Goal: Check status: Check status

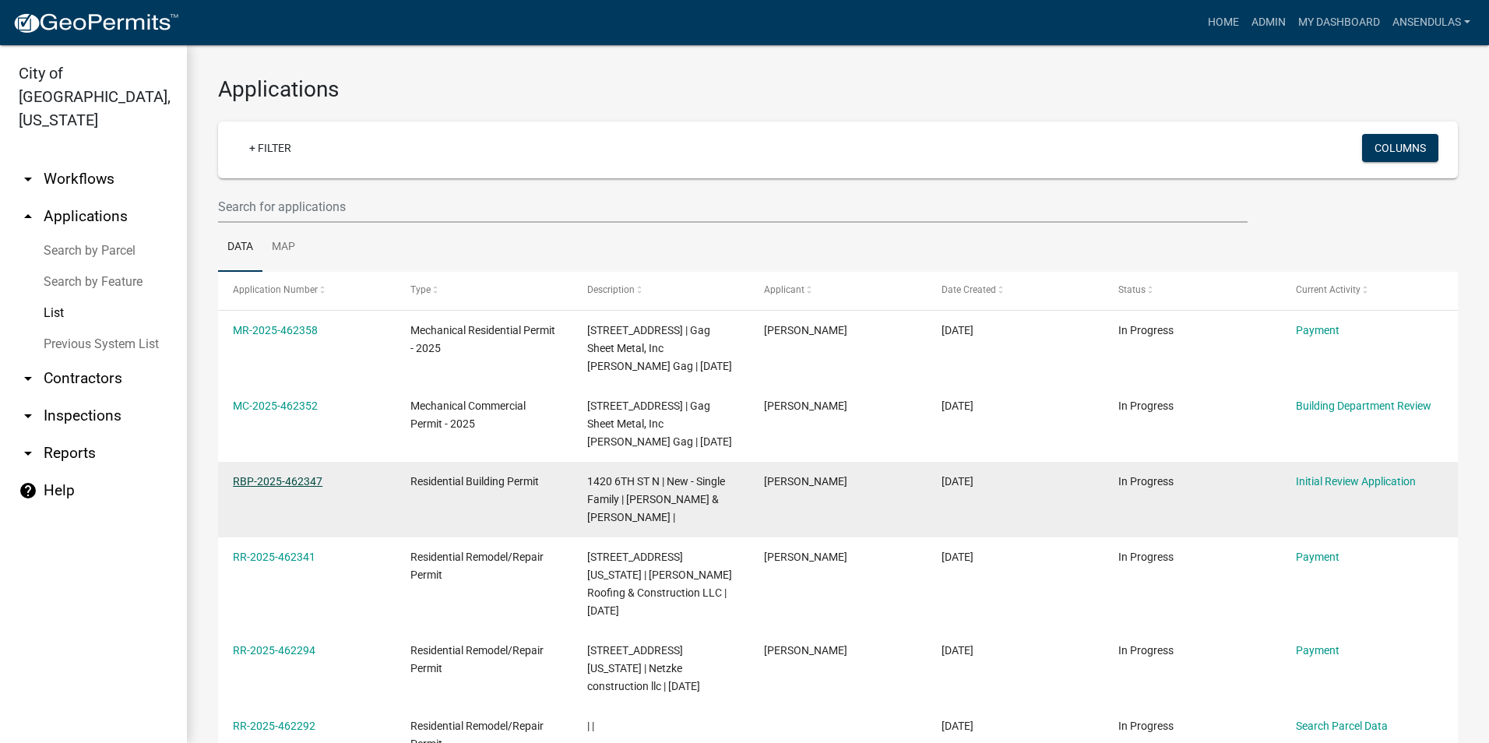
click at [286, 484] on link "RBP-2025-462347" at bounding box center [278, 481] width 90 height 12
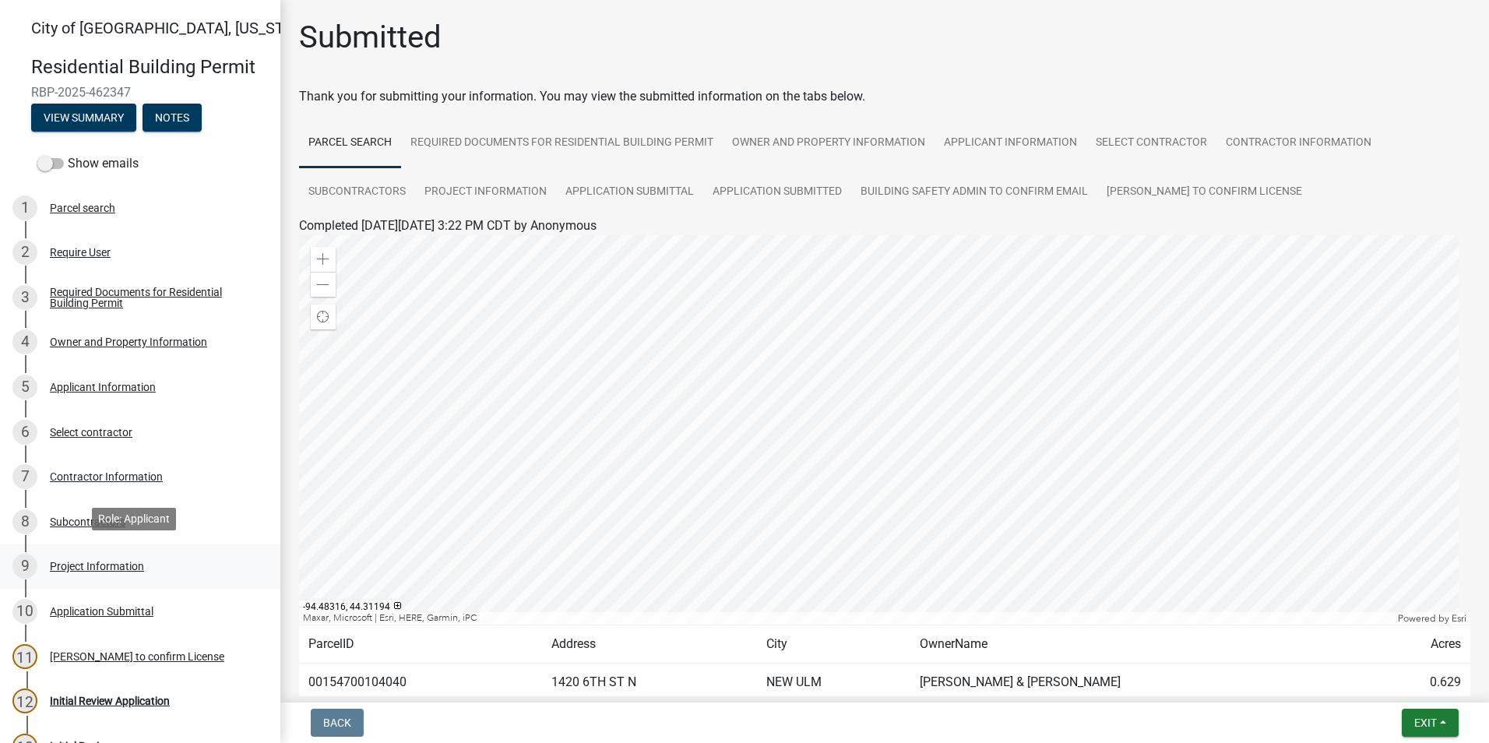
scroll to position [78, 0]
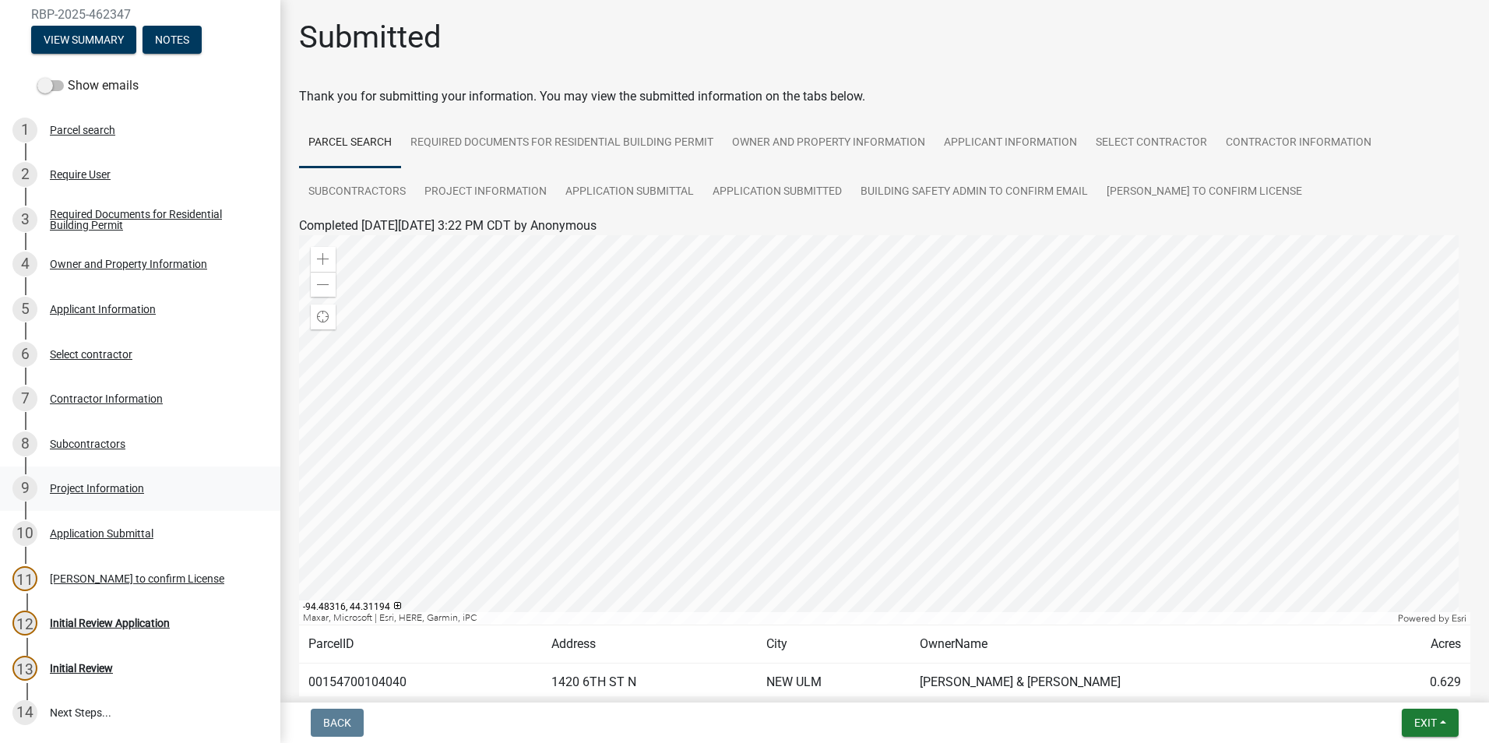
click at [118, 498] on div "9 Project Information" at bounding box center [133, 488] width 243 height 25
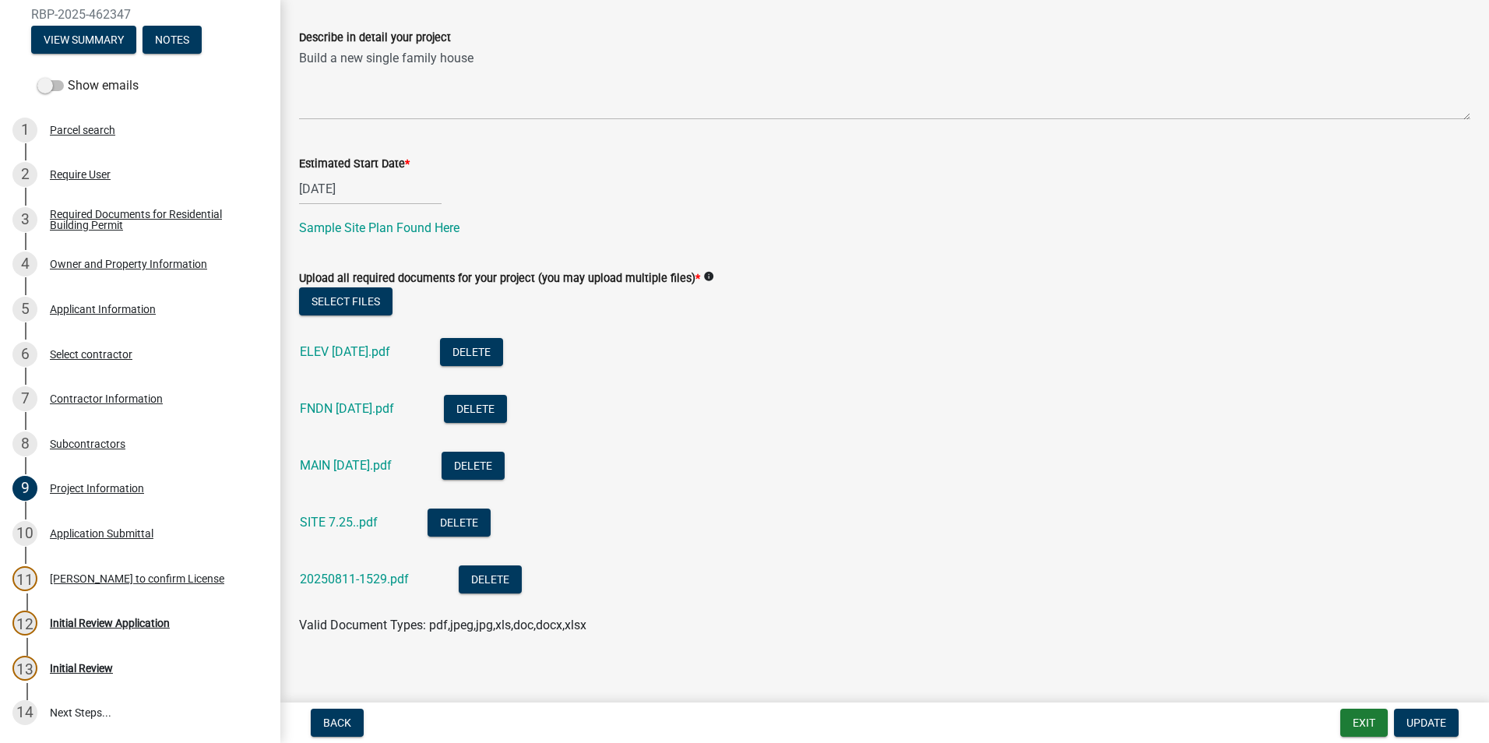
scroll to position [555, 0]
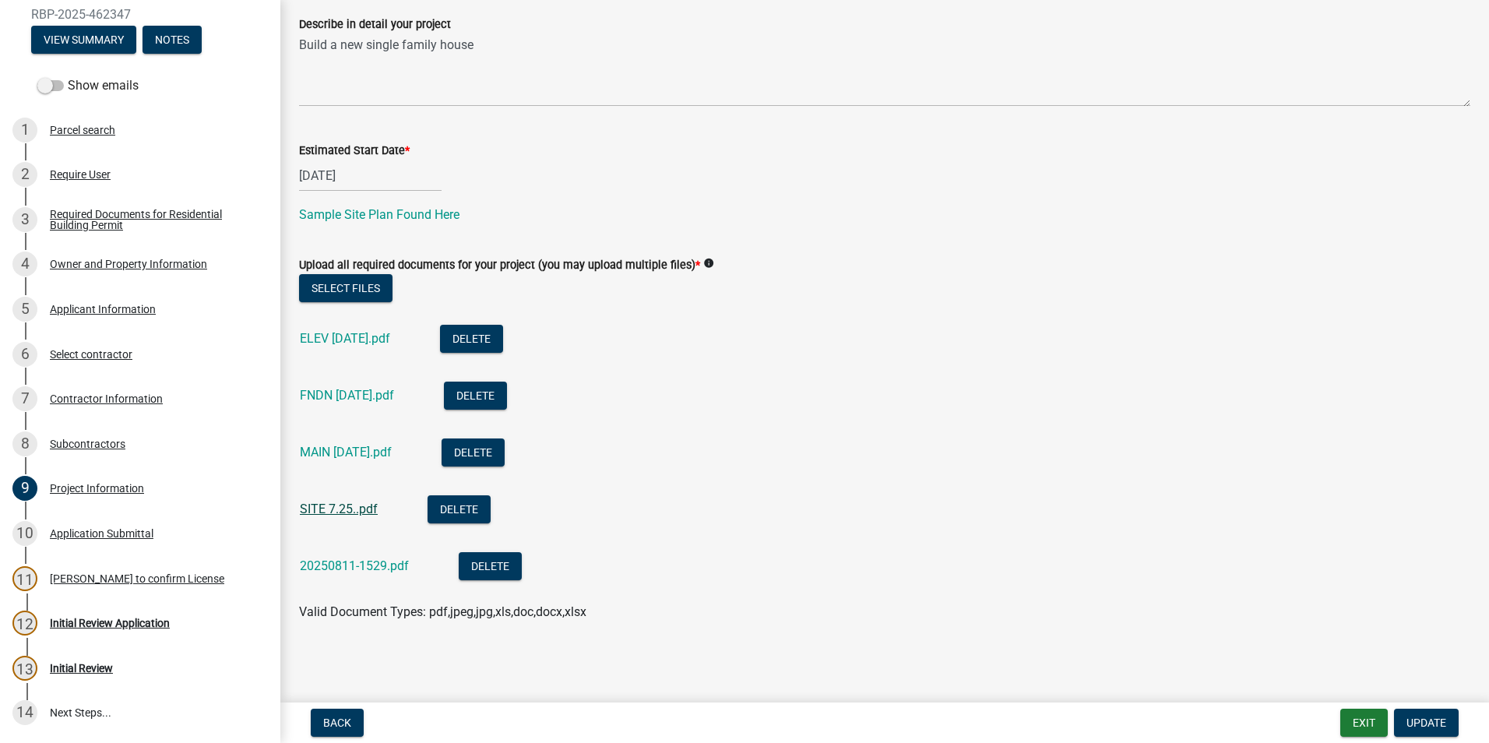
click at [328, 509] on link "SITE 7.25..pdf" at bounding box center [339, 509] width 78 height 15
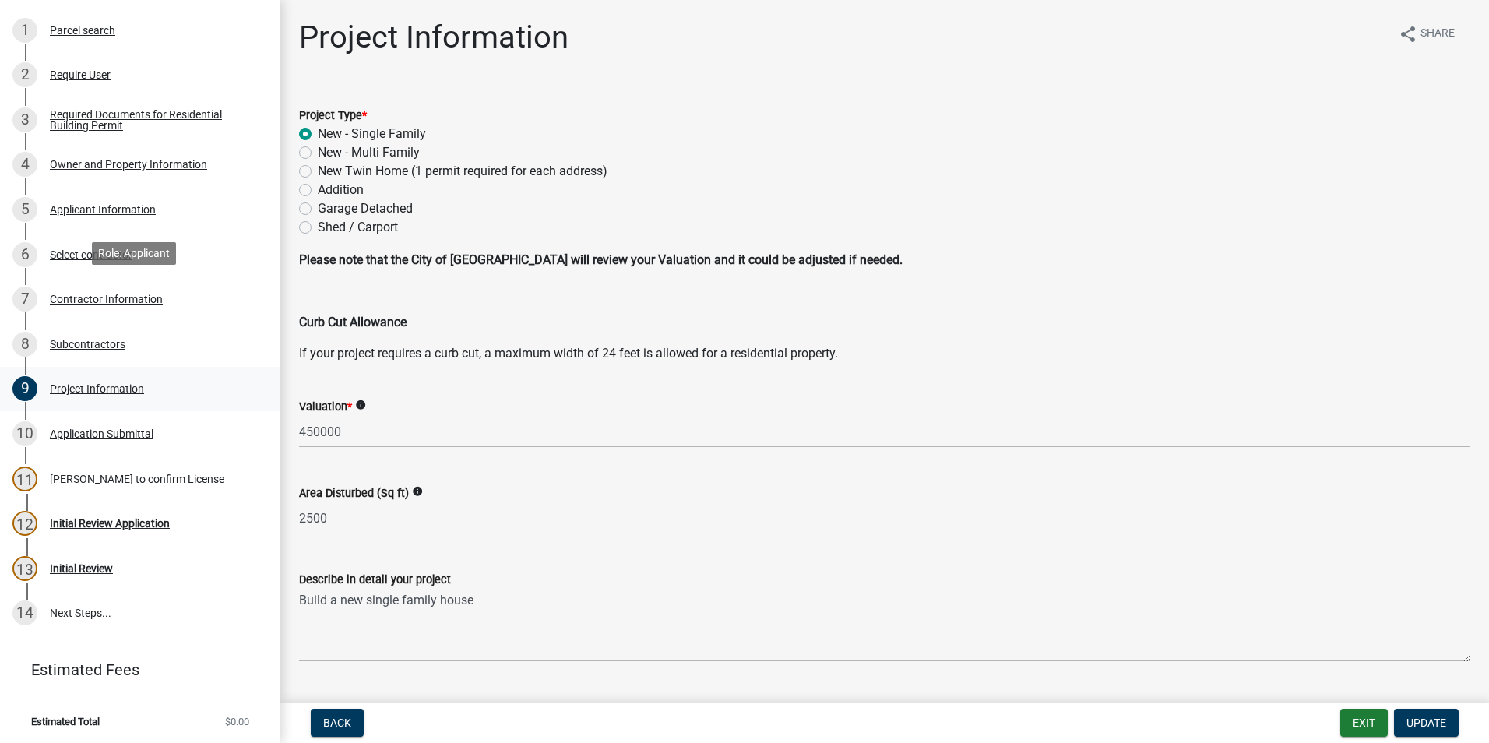
scroll to position [180, 0]
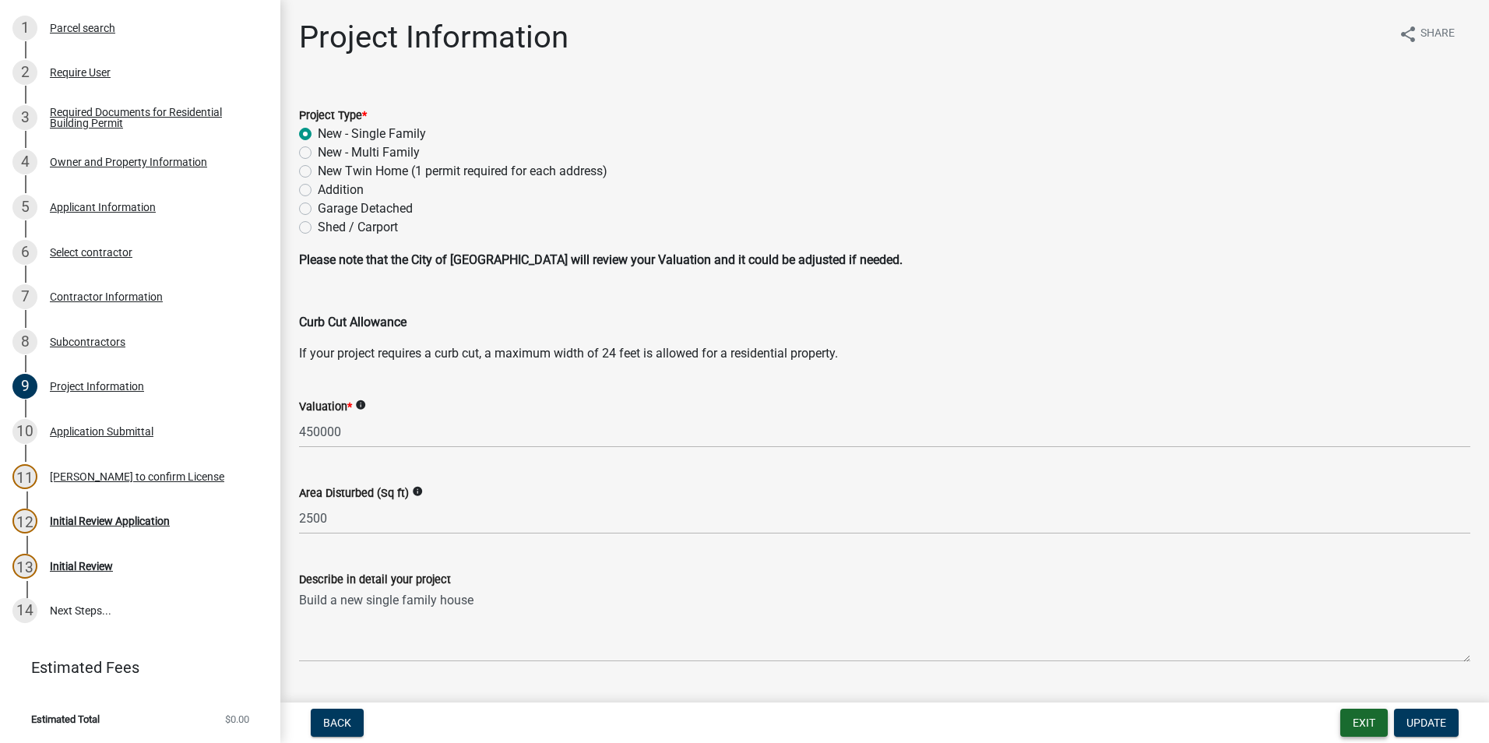
click at [1365, 721] on button "Exit" at bounding box center [1365, 723] width 48 height 28
